Goal: Find specific fact: Find contact information

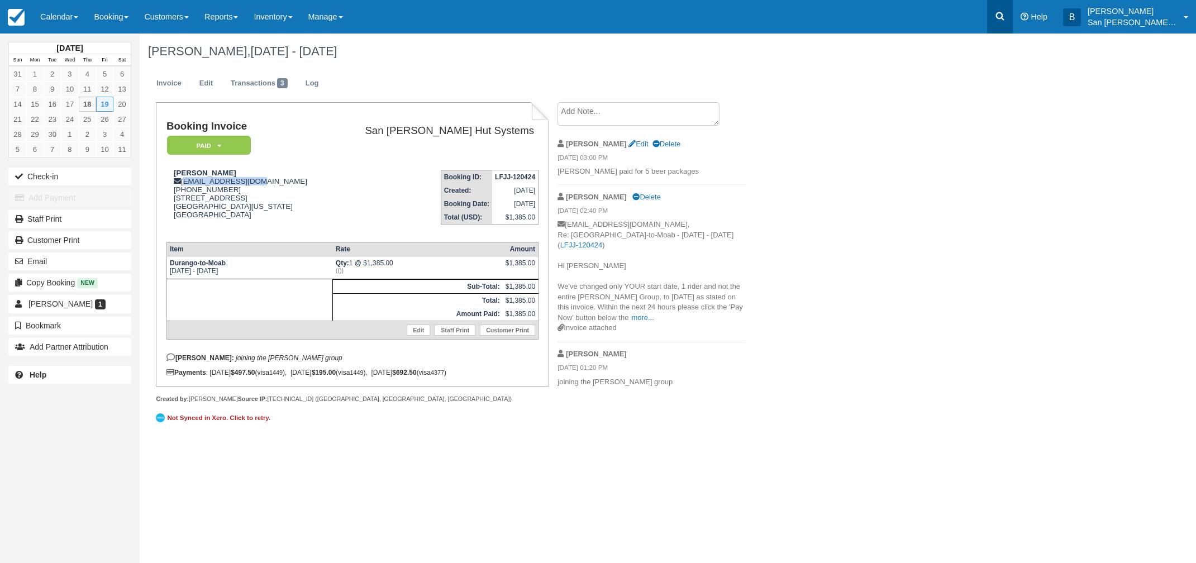
click at [1013, 15] on link at bounding box center [1000, 17] width 26 height 34
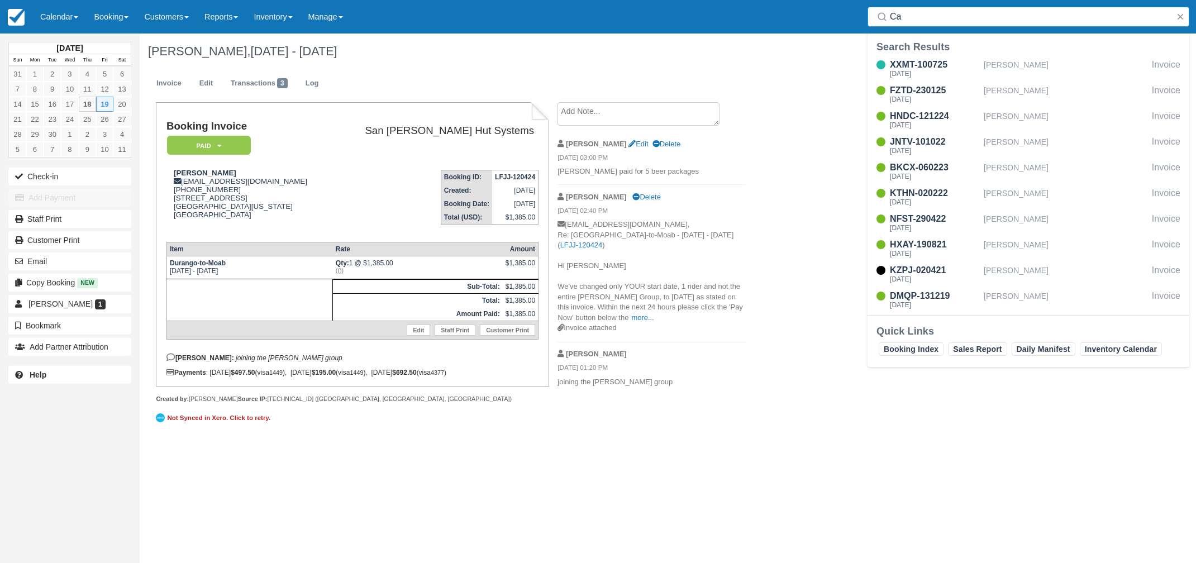
type input "C"
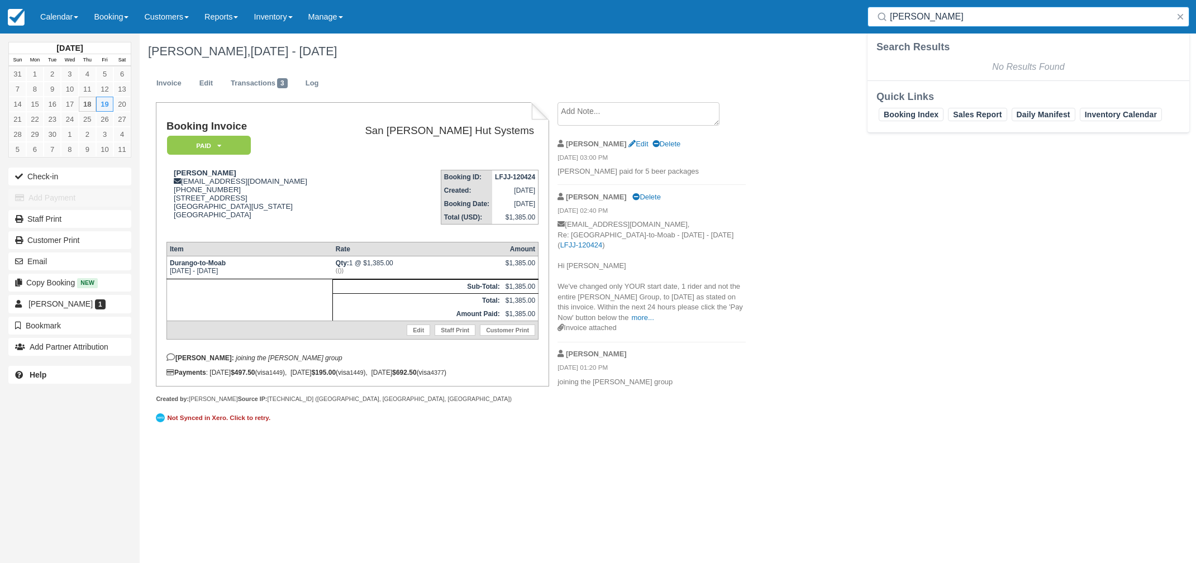
type input "[PERSON_NAME]"
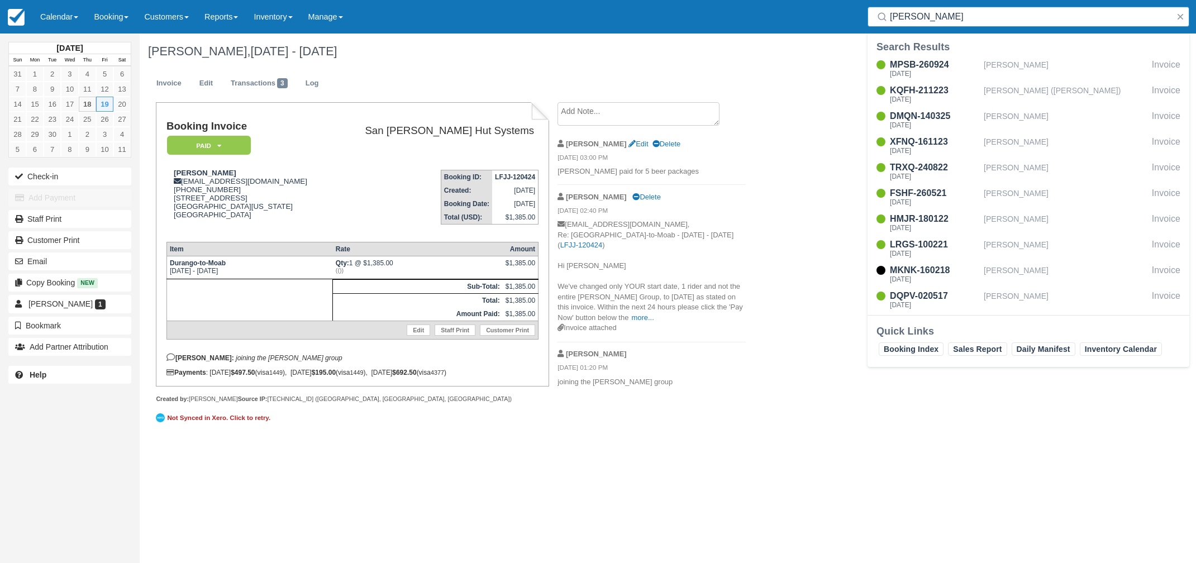
drag, startPoint x: 950, startPoint y: 15, endPoint x: 843, endPoint y: 8, distance: 107.5
click at [843, 8] on div "Menu Calendar Customer Inventory Month Week Day Booking Daily Manifest Daily Li…" at bounding box center [598, 17] width 1196 height 34
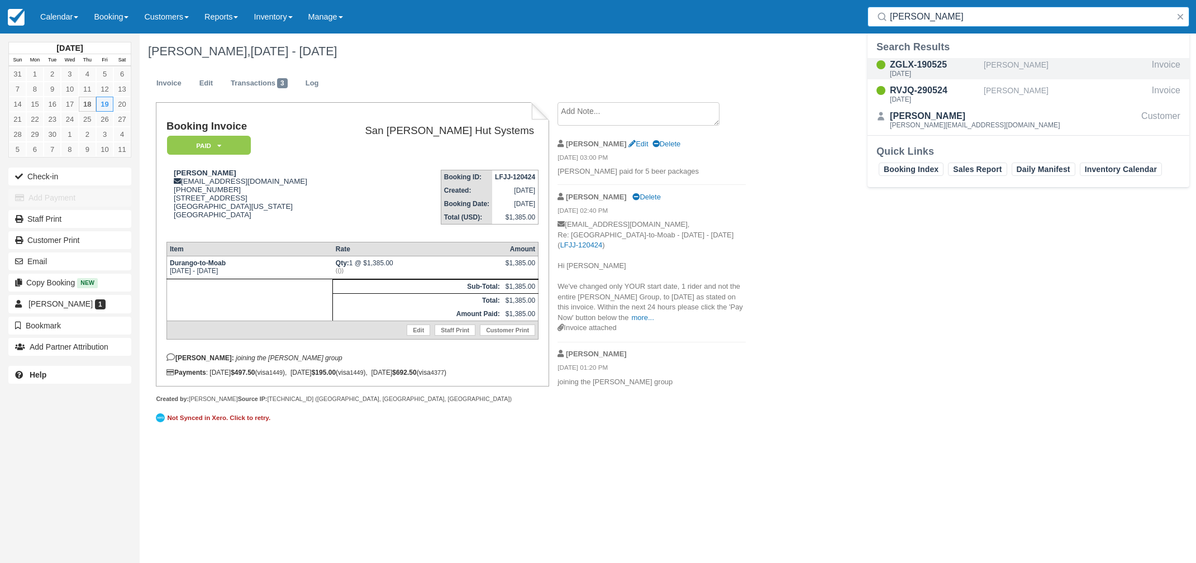
type input "[PERSON_NAME]"
click at [922, 70] on div "[DATE]" at bounding box center [934, 73] width 89 height 7
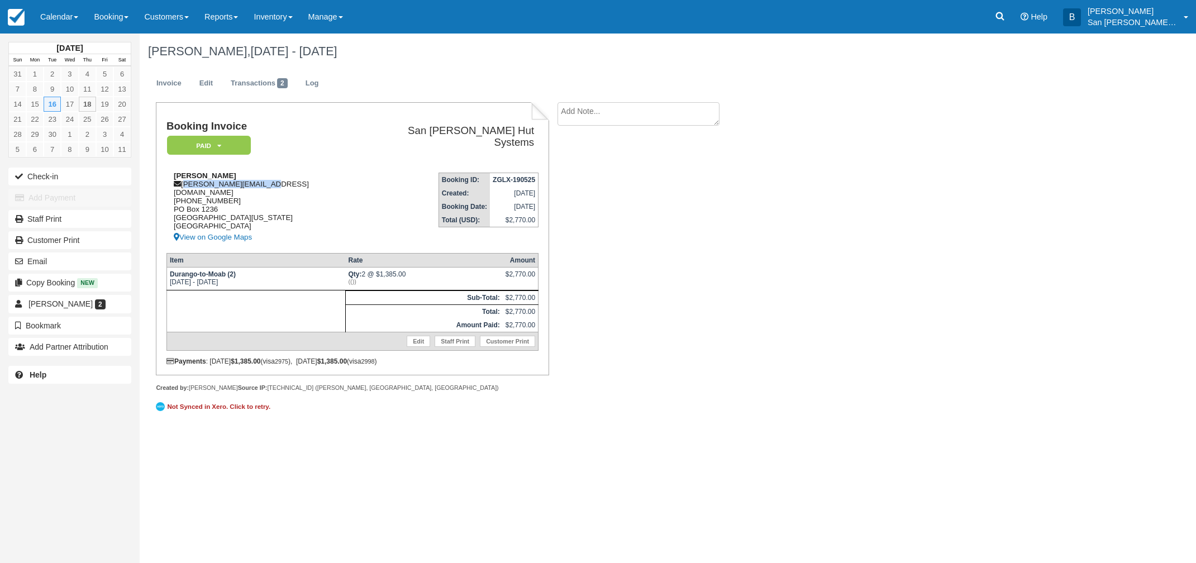
drag, startPoint x: 184, startPoint y: 183, endPoint x: 293, endPoint y: 182, distance: 109.5
click at [293, 182] on div "Cathrine Leonowens [EMAIL_ADDRESS][DOMAIN_NAME] [PHONE_NUMBER] [STREET_ADDRESS]…" at bounding box center [265, 208] width 197 height 73
copy div "[PERSON_NAME][EMAIL_ADDRESS][DOMAIN_NAME]"
click at [184, 188] on div "Cathrine Leonowens [EMAIL_ADDRESS][DOMAIN_NAME] [PHONE_NUMBER] [STREET_ADDRESS]…" at bounding box center [265, 208] width 197 height 73
drag, startPoint x: 183, startPoint y: 188, endPoint x: 232, endPoint y: 191, distance: 48.7
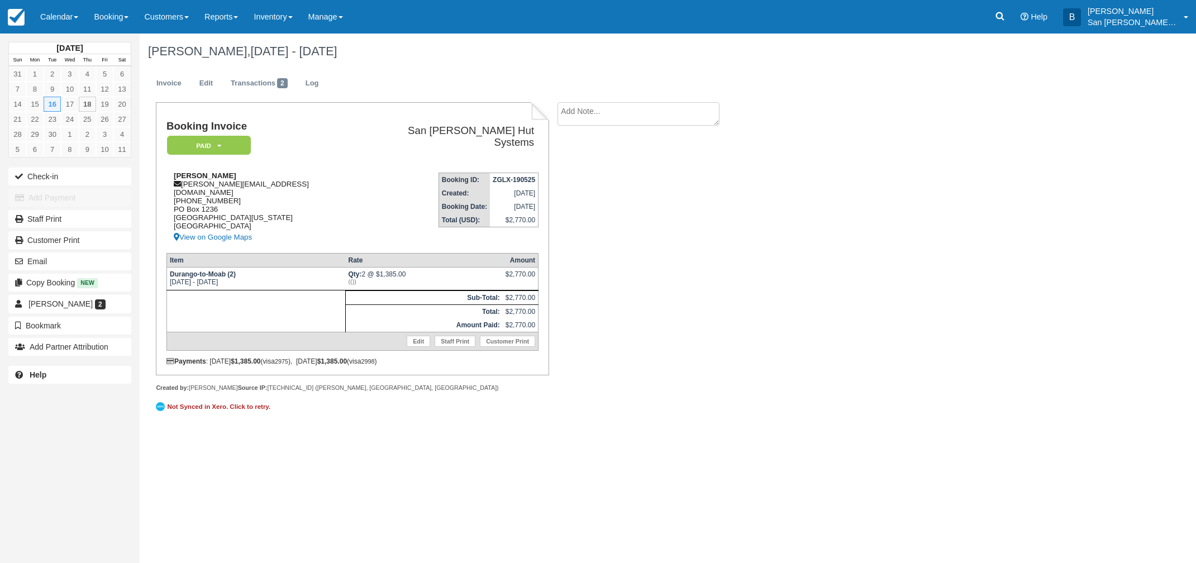
click at [232, 191] on div "Cathrine Leonowens leonowens.c@gmail.com 1 (303) 653-5411 PO Box 1236 Crested B…" at bounding box center [265, 208] width 197 height 73
copy div "303) 653-5411"
click at [1007, 10] on link at bounding box center [1000, 17] width 26 height 34
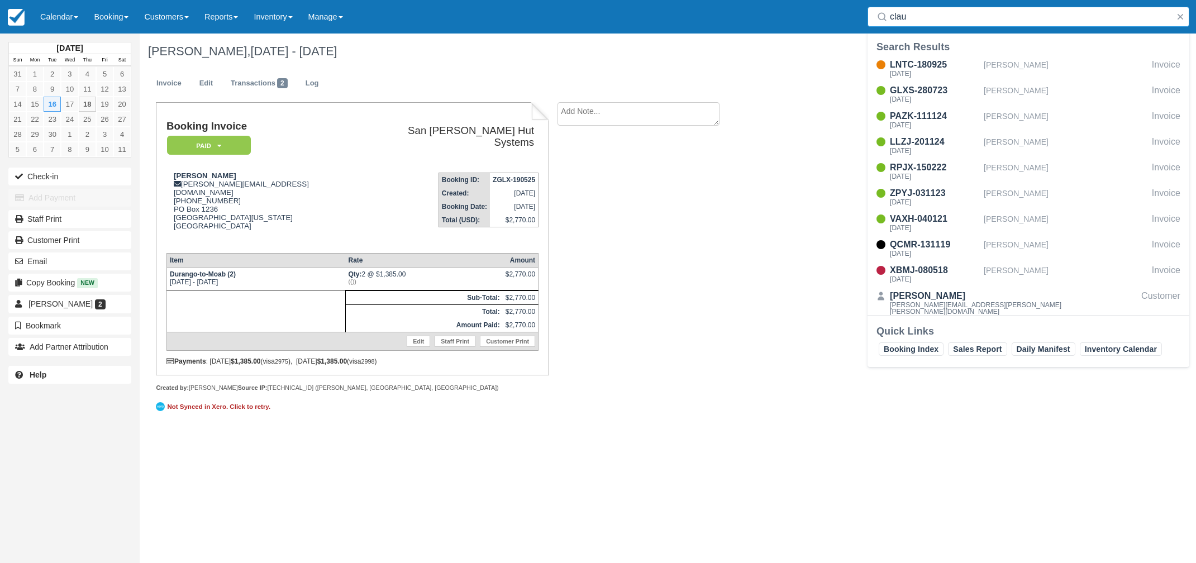
type input "clau"
click at [699, 234] on div "Booking Invoice Paid   Pending Reserved Deposit Waiting Cancelled Shuttle San J…" at bounding box center [447, 265] width 615 height 326
click at [1177, 14] on button "button" at bounding box center [1180, 16] width 13 height 13
